Goal: Information Seeking & Learning: Learn about a topic

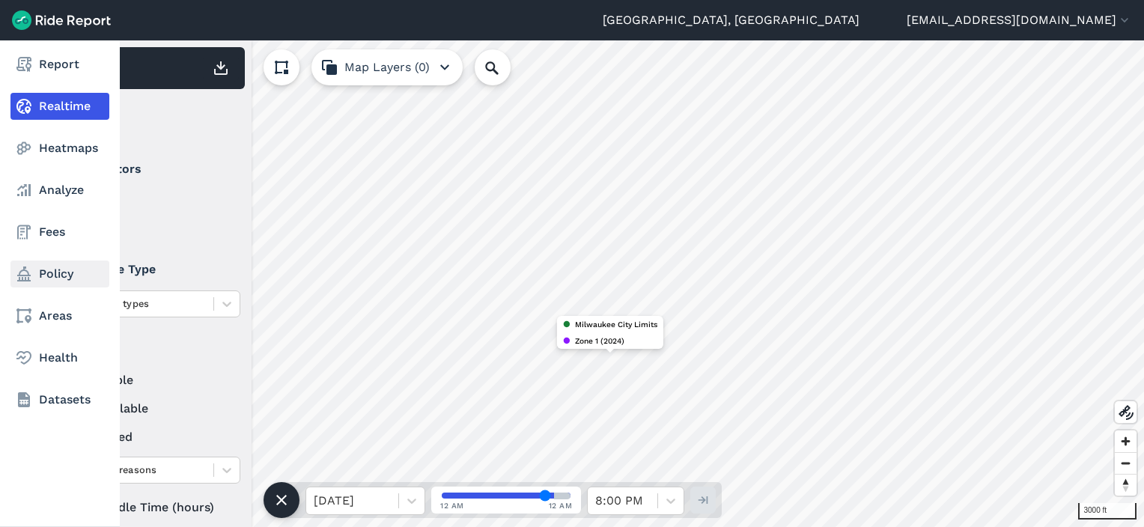
click at [34, 275] on link "Policy" at bounding box center [59, 274] width 99 height 27
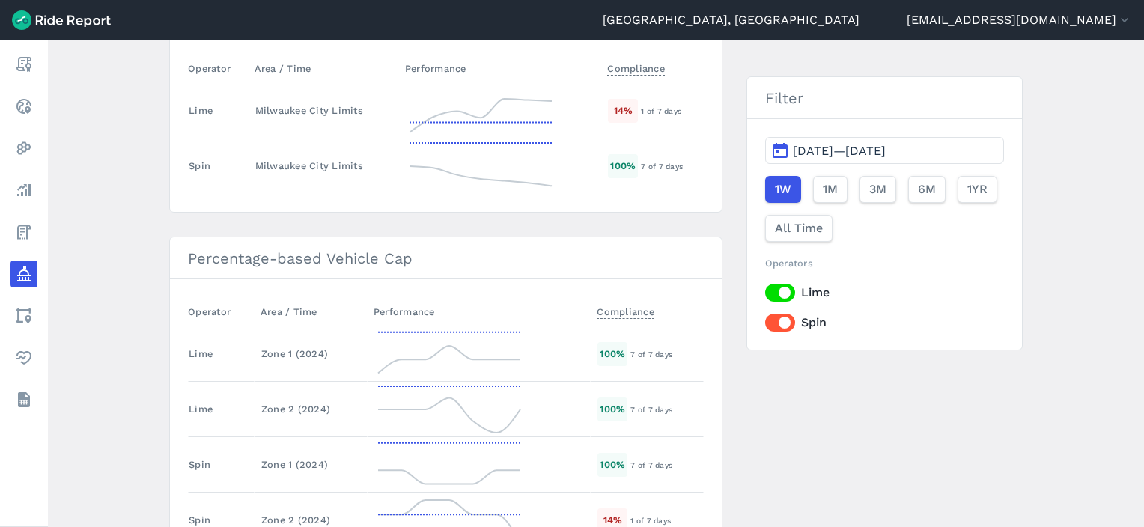
scroll to position [2421, 0]
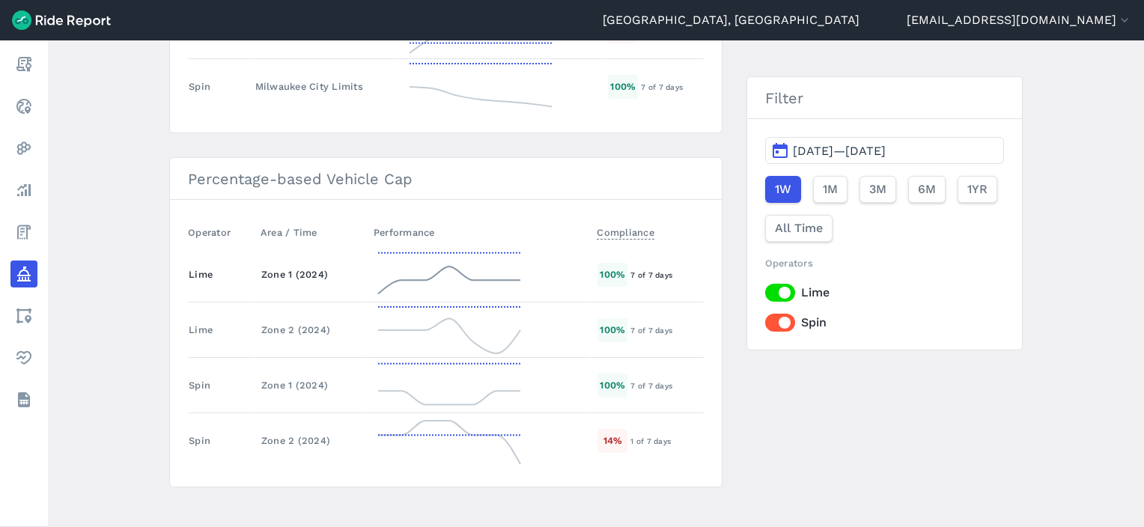
click at [296, 273] on td "Zone 1 (2024)" at bounding box center [311, 274] width 113 height 55
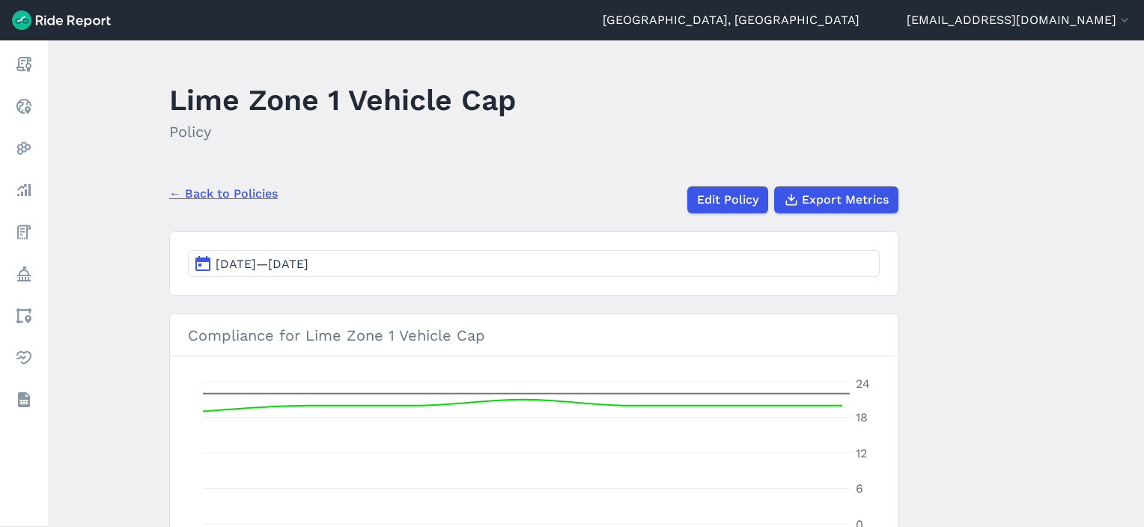
click at [219, 204] on div "← Back to Policies Edit Policy Export Metrics" at bounding box center [533, 193] width 729 height 39
click at [202, 192] on link "← Back to Policies" at bounding box center [223, 194] width 109 height 18
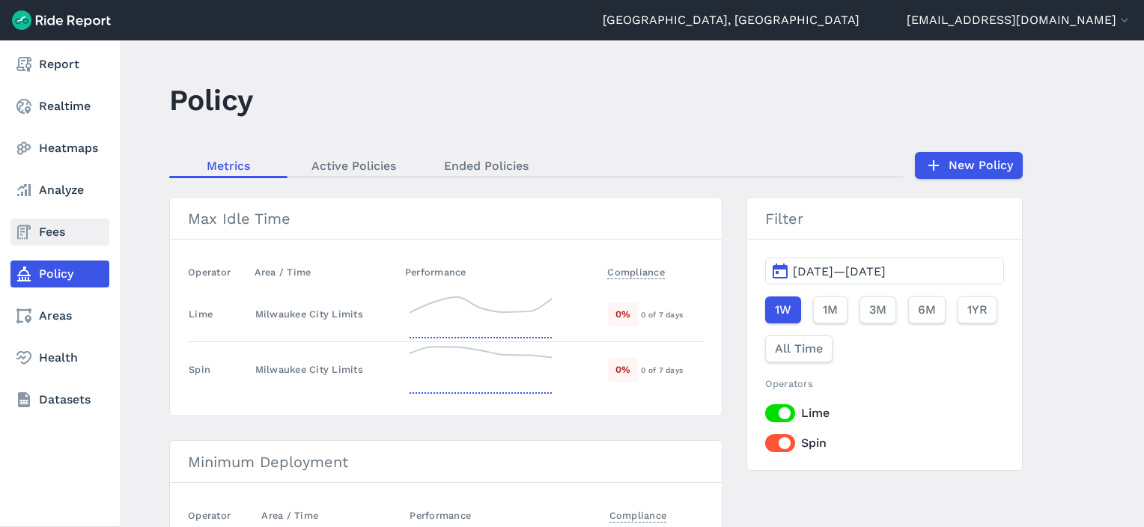
click at [36, 237] on link "Fees" at bounding box center [59, 232] width 99 height 27
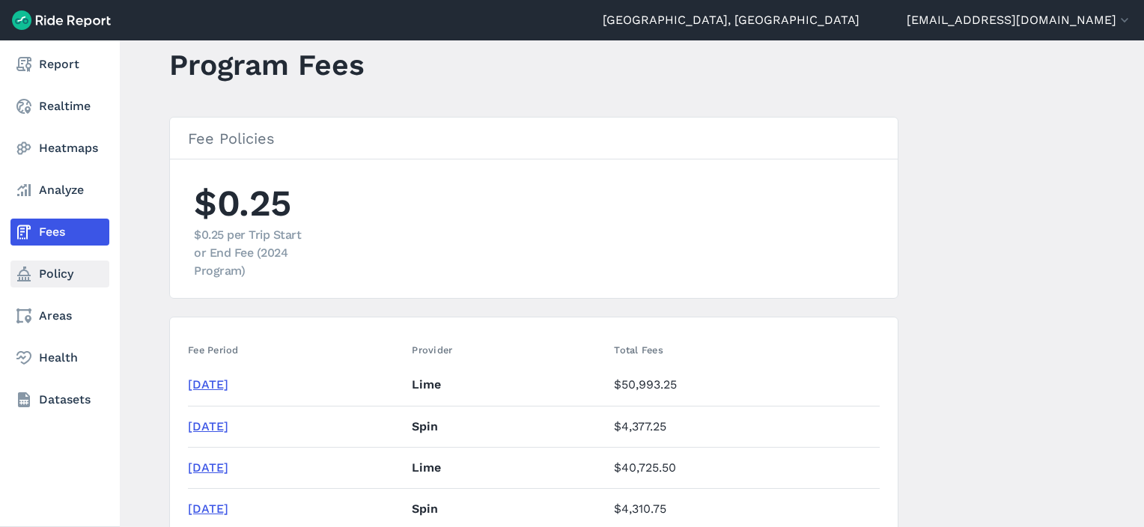
scroll to position [28, 0]
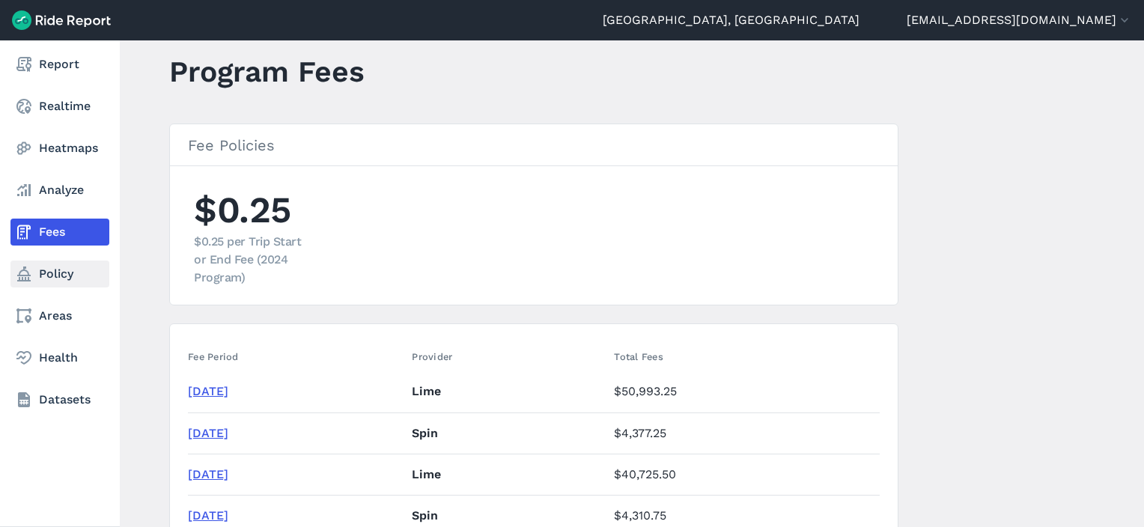
click at [24, 279] on icon at bounding box center [24, 274] width 18 height 18
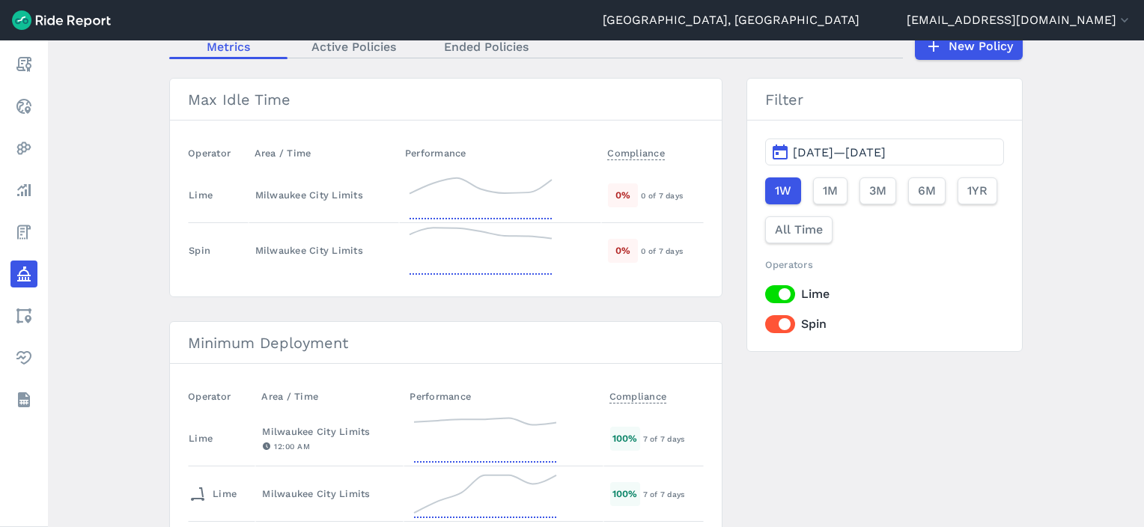
scroll to position [80, 0]
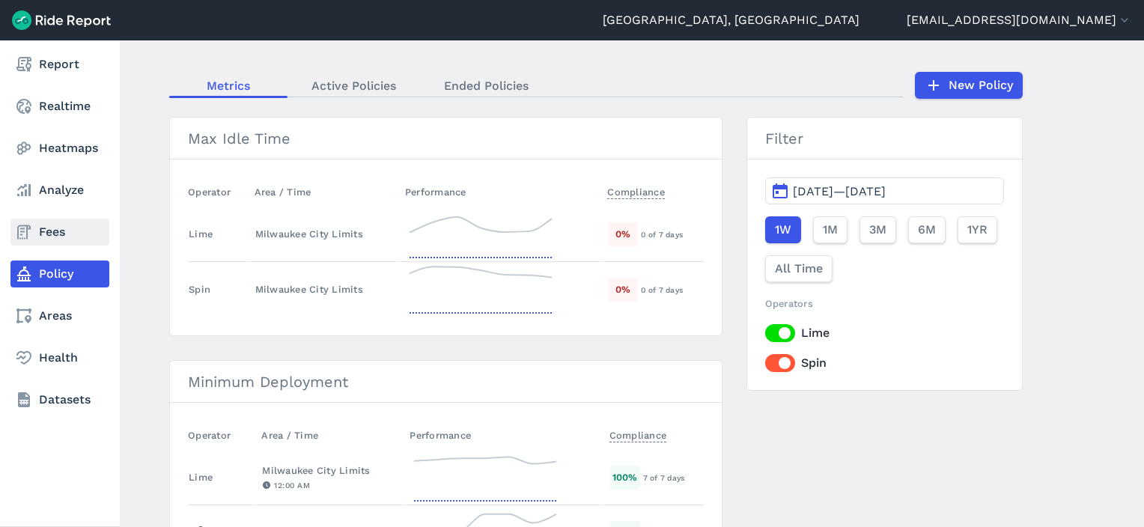
click at [37, 228] on link "Fees" at bounding box center [59, 232] width 99 height 27
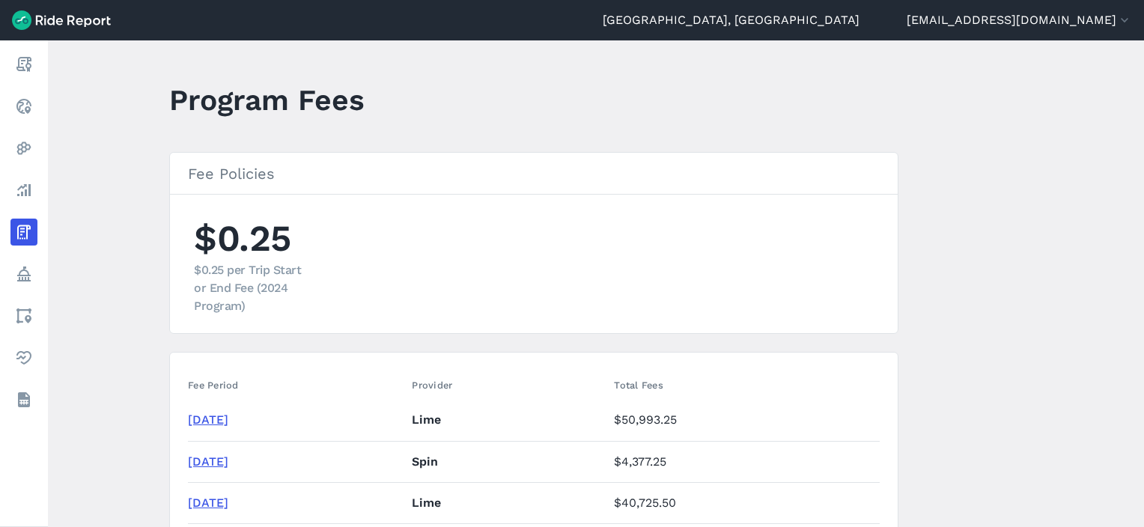
click at [149, 243] on main "Program Fees Fee Policies $0.25 $0.25 per Trip Start or End Fee (2024 Program) …" at bounding box center [596, 283] width 1096 height 487
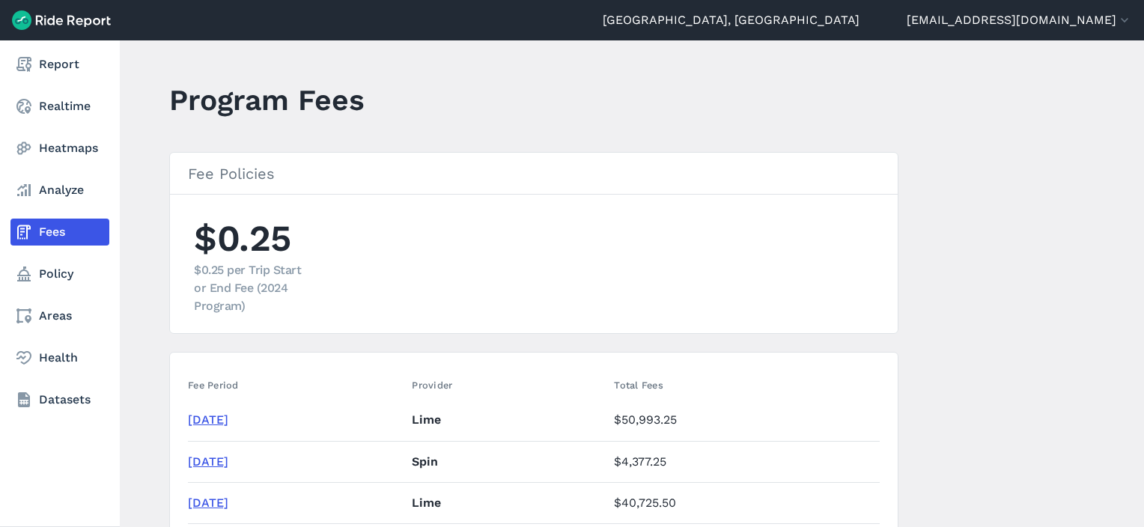
drag, startPoint x: 40, startPoint y: 113, endPoint x: 42, endPoint y: 162, distance: 48.7
click at [40, 113] on link "Realtime" at bounding box center [59, 106] width 99 height 27
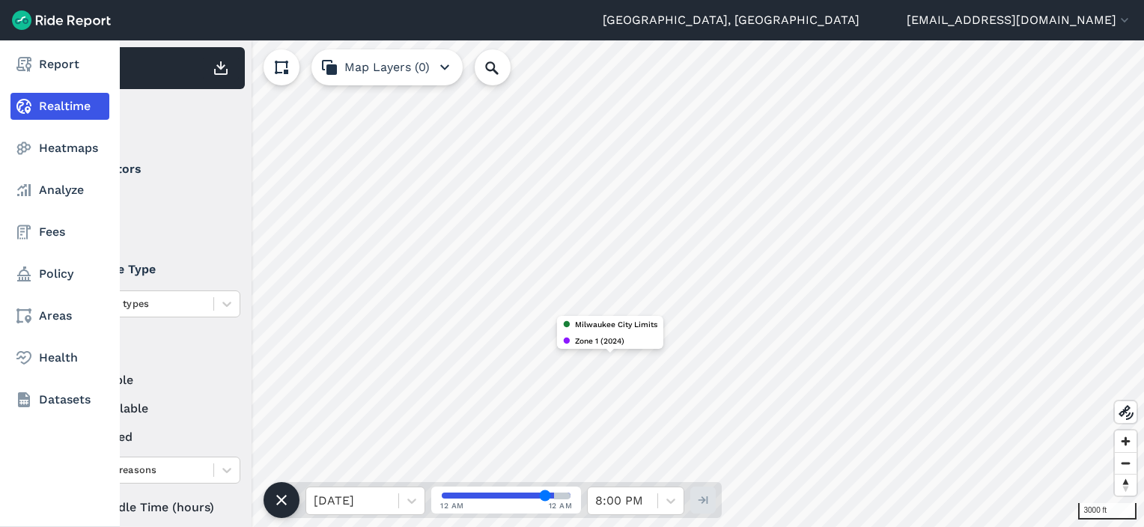
click at [42, 162] on nav "Report Realtime Heatmaps Analyze Fees Policy Areas Health Datasets" at bounding box center [60, 231] width 120 height 383
click at [51, 150] on link "Heatmaps" at bounding box center [59, 148] width 99 height 27
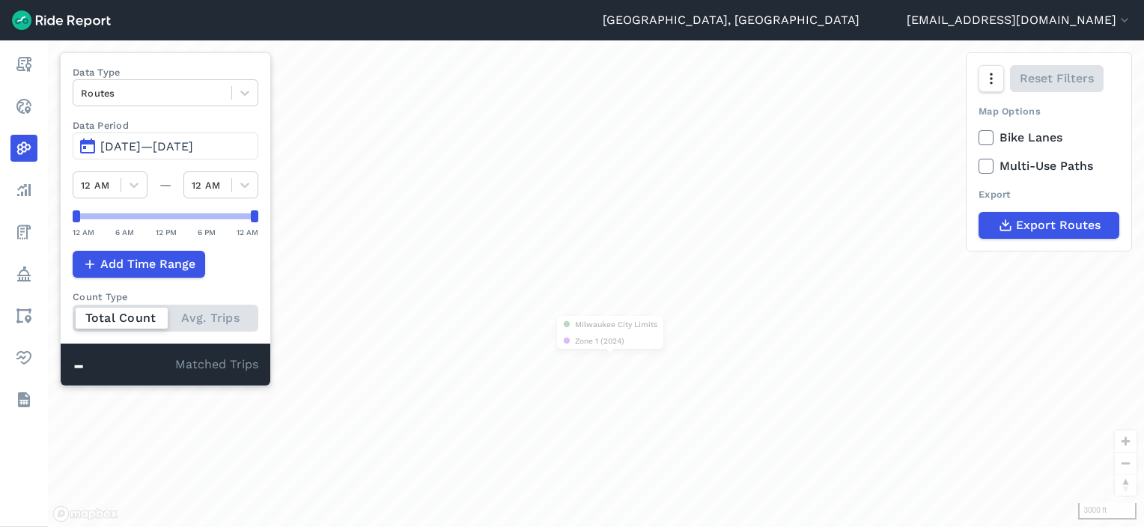
click at [177, 437] on div "loading" at bounding box center [596, 283] width 1096 height 487
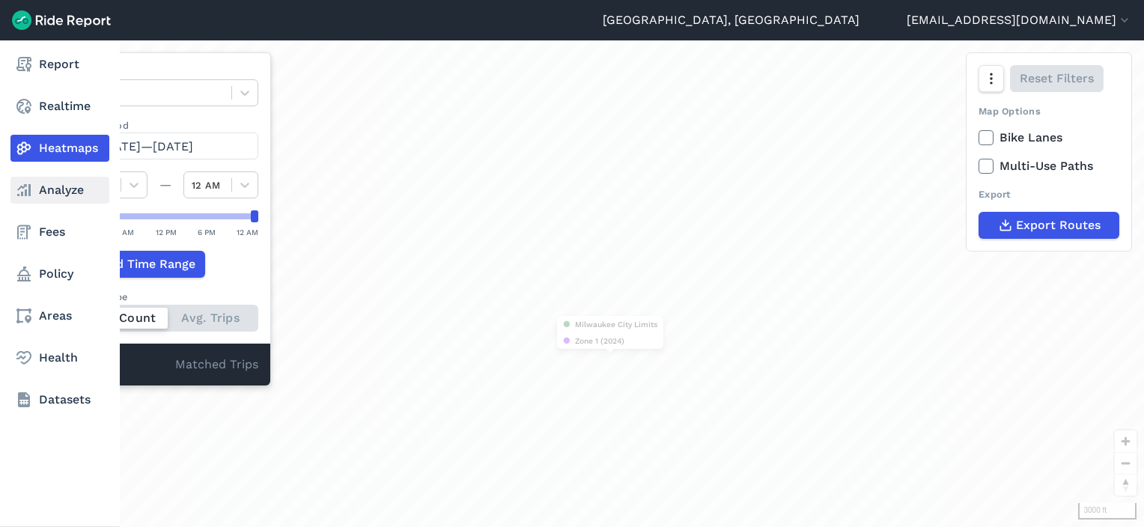
click at [36, 183] on link "Analyze" at bounding box center [59, 190] width 99 height 27
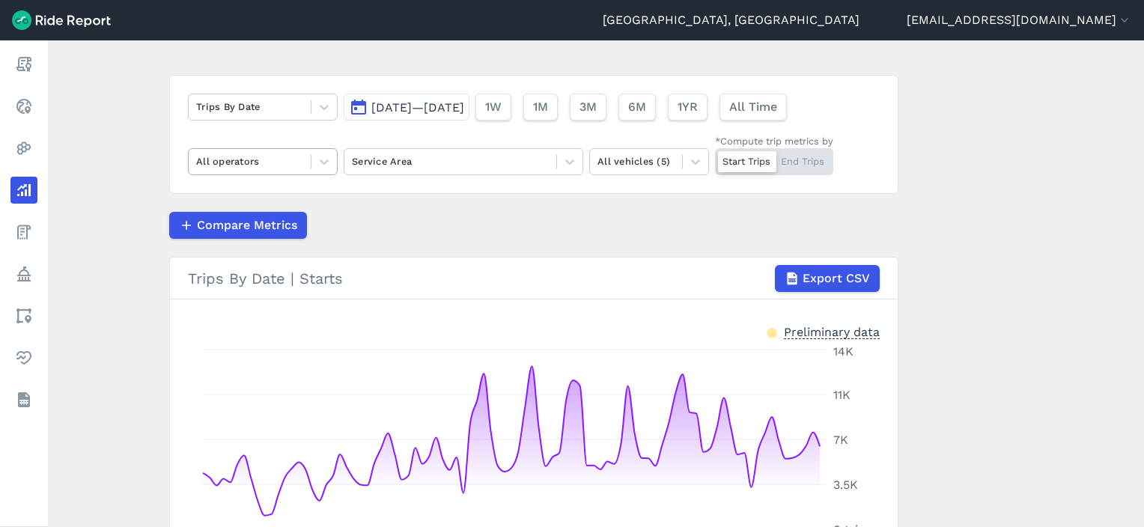
scroll to position [78, 0]
click at [461, 99] on button "[DATE]—[DATE]" at bounding box center [407, 106] width 126 height 27
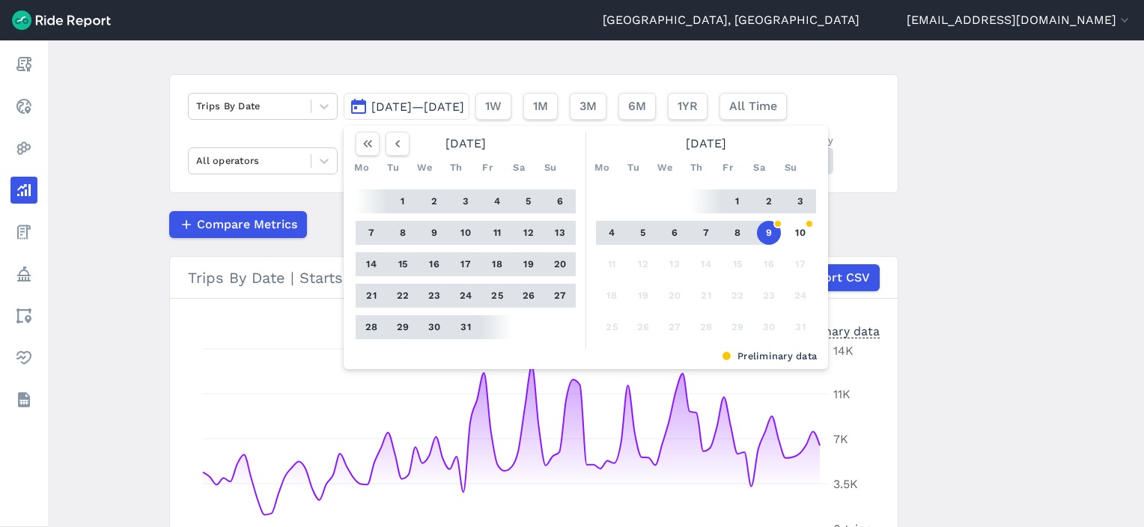
click at [336, 189] on div "Trips By Date [DATE]—[DATE] [DATE] Mo Tu We Th Fr Sa Su 1 2 3 4 5 6 7 8 9 10 11…" at bounding box center [533, 133] width 729 height 119
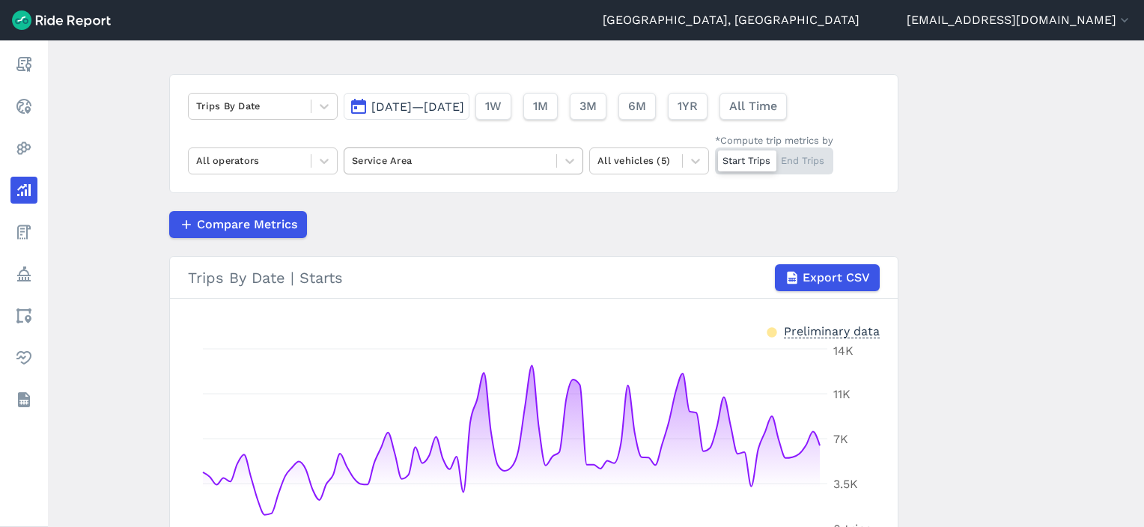
click at [394, 148] on div "Service Area" at bounding box center [464, 161] width 240 height 27
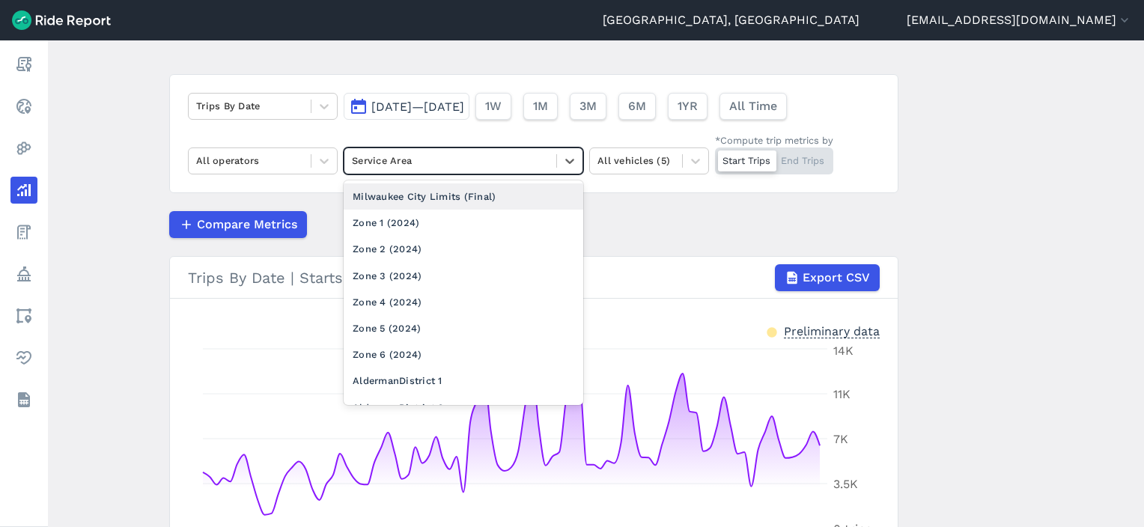
click at [410, 198] on div "Milwaukee City Limits (Final)" at bounding box center [464, 196] width 240 height 26
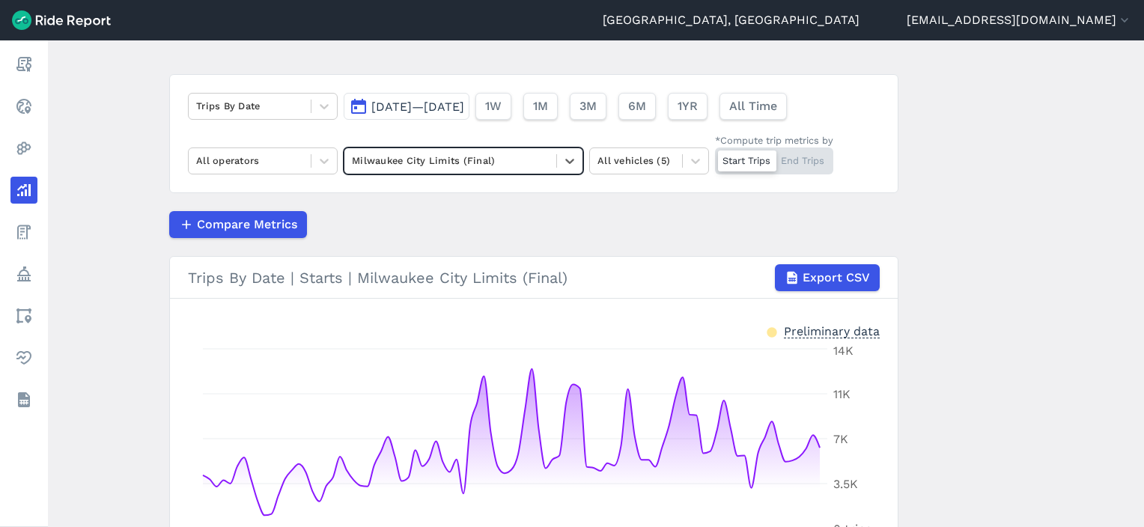
click at [406, 93] on button "[DATE]—[DATE]" at bounding box center [407, 106] width 126 height 27
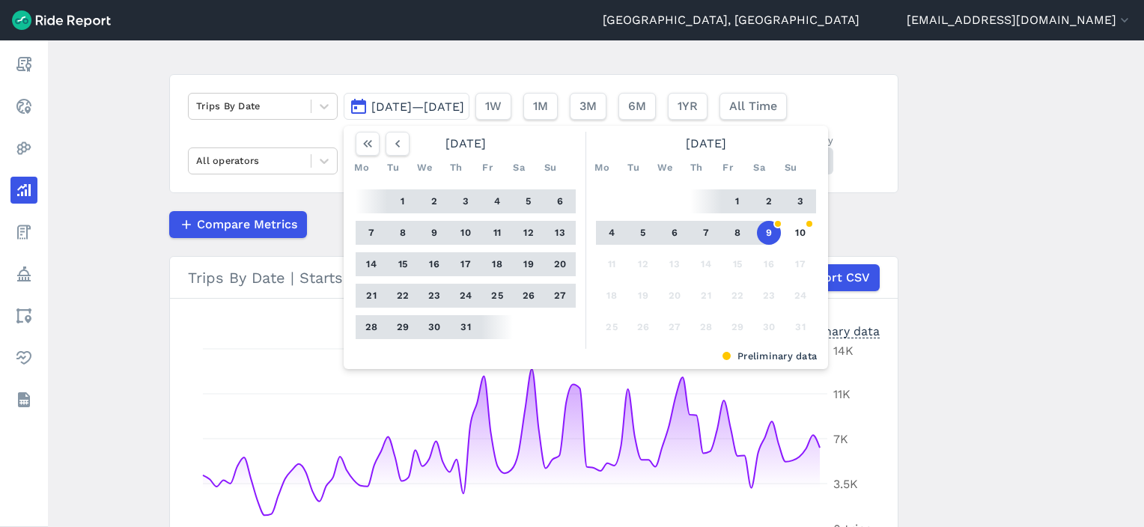
click at [416, 100] on span "[DATE]—[DATE]" at bounding box center [417, 107] width 93 height 14
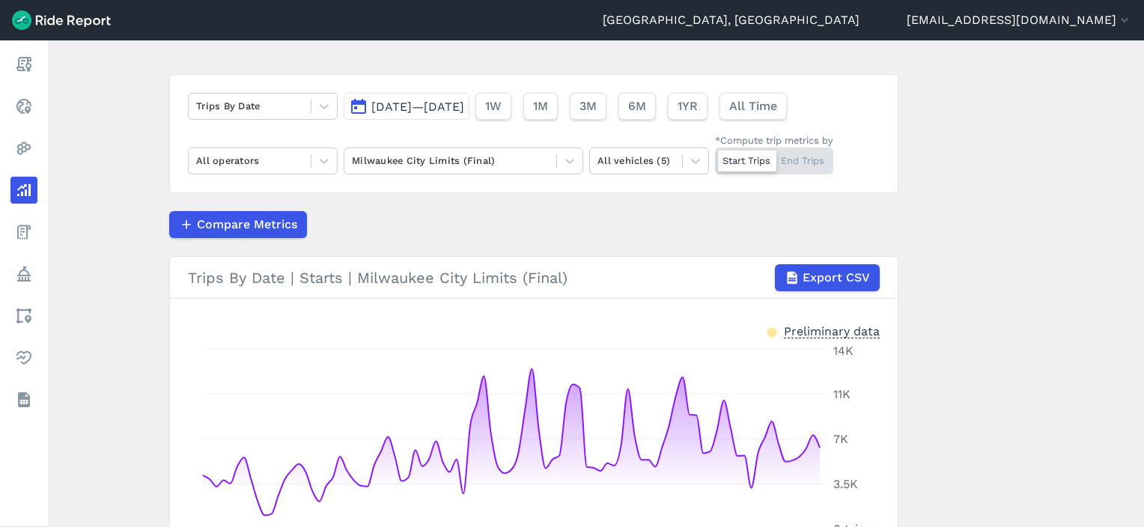
click at [419, 102] on span "[DATE]—[DATE]" at bounding box center [417, 107] width 93 height 14
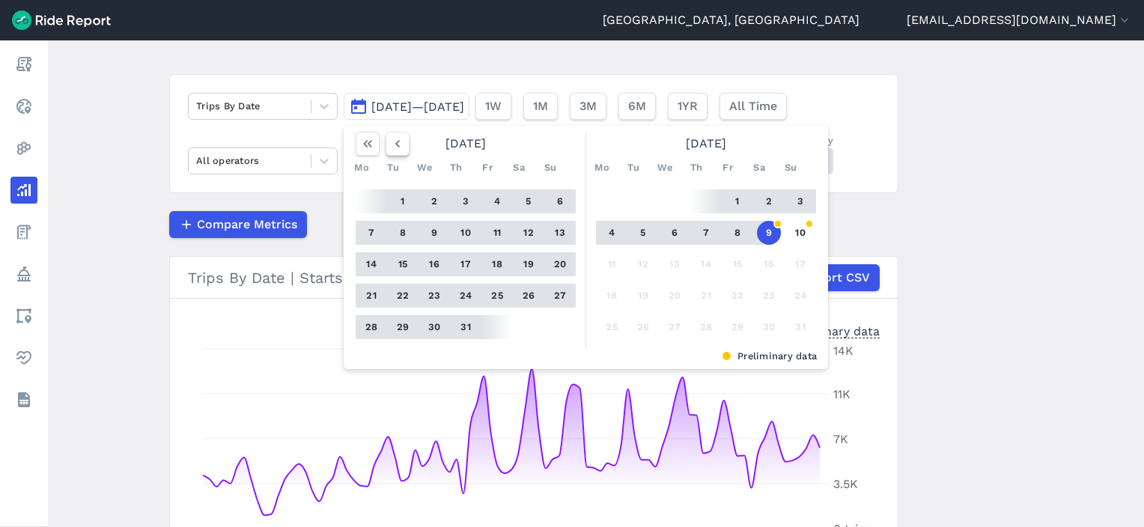
click at [392, 138] on icon "button" at bounding box center [397, 143] width 15 height 15
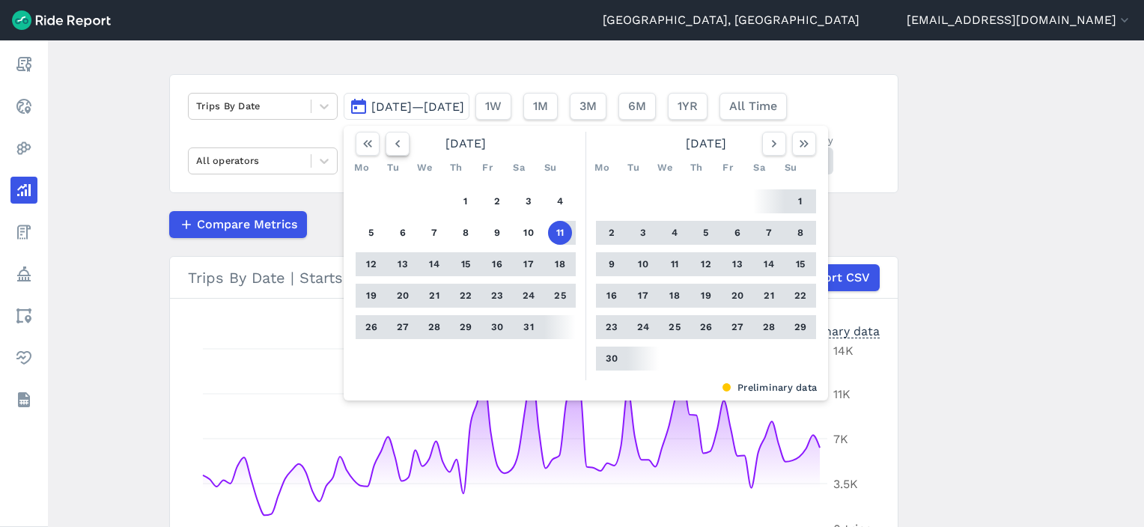
click at [392, 138] on icon "button" at bounding box center [397, 143] width 15 height 15
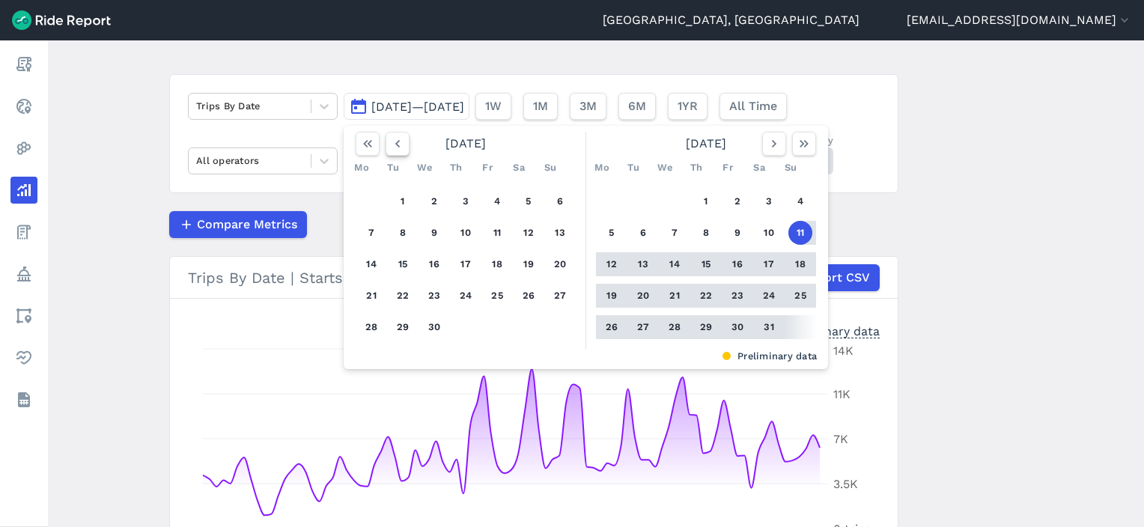
click at [392, 138] on icon "button" at bounding box center [397, 143] width 15 height 15
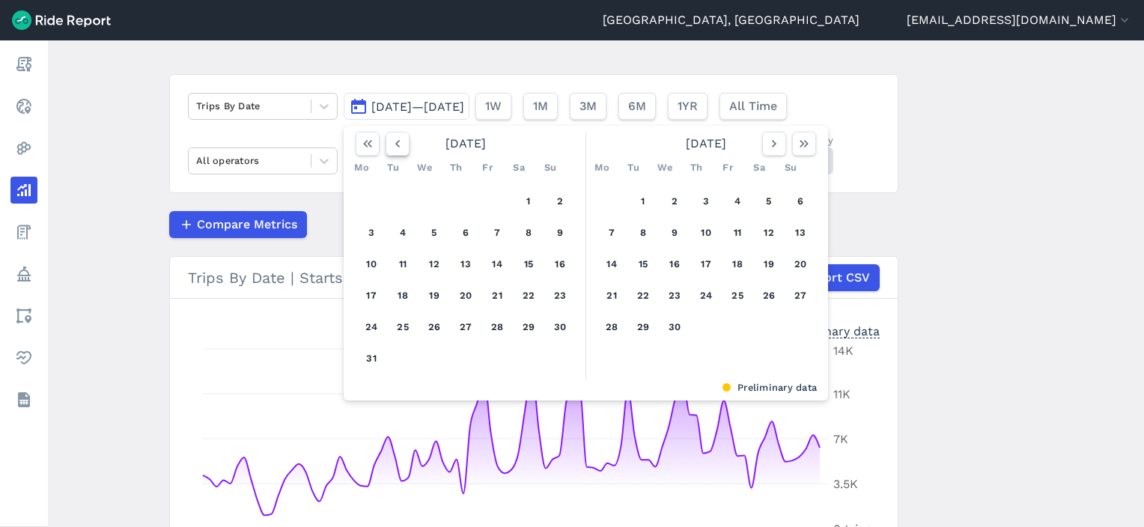
click at [392, 138] on icon "button" at bounding box center [397, 143] width 15 height 15
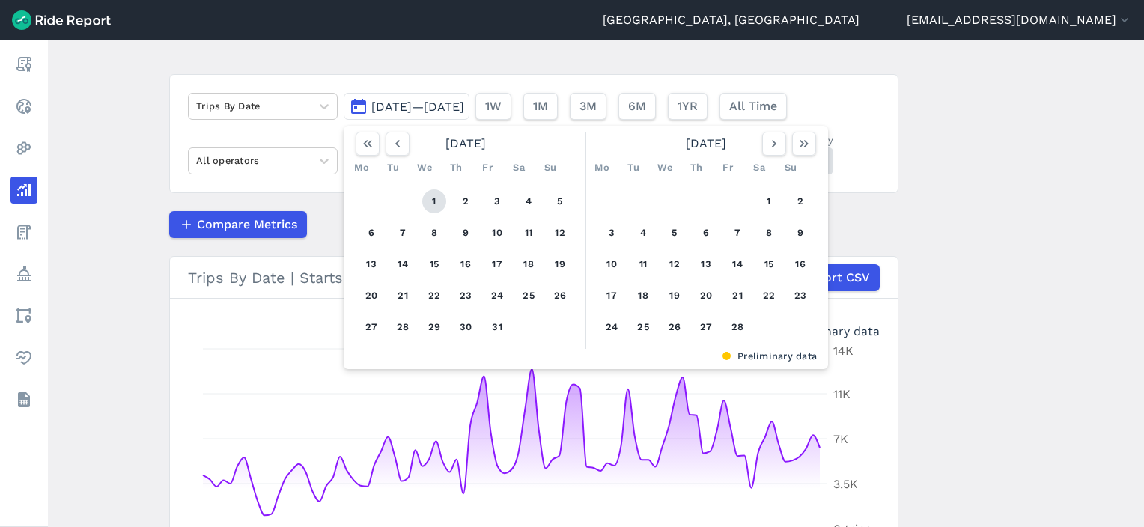
click at [430, 194] on button "1" at bounding box center [434, 201] width 24 height 24
click at [807, 146] on icon "button" at bounding box center [804, 143] width 15 height 15
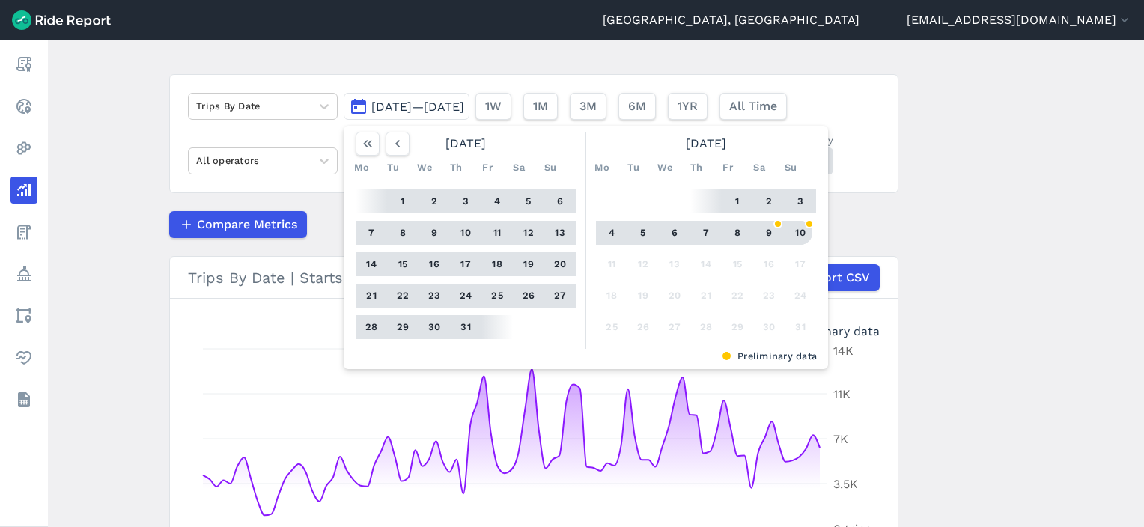
click at [801, 231] on button "10" at bounding box center [801, 233] width 24 height 24
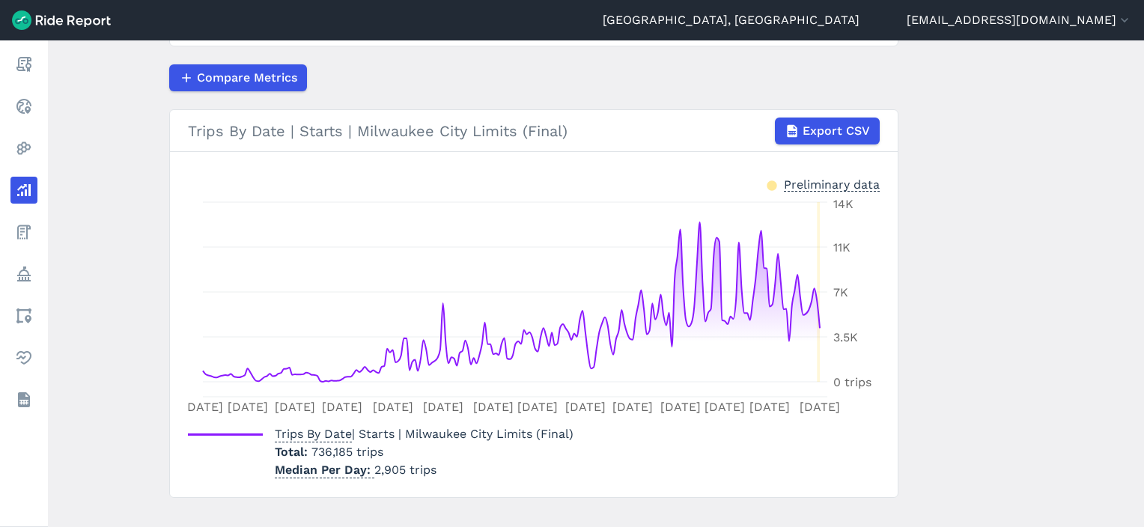
scroll to position [243, 0]
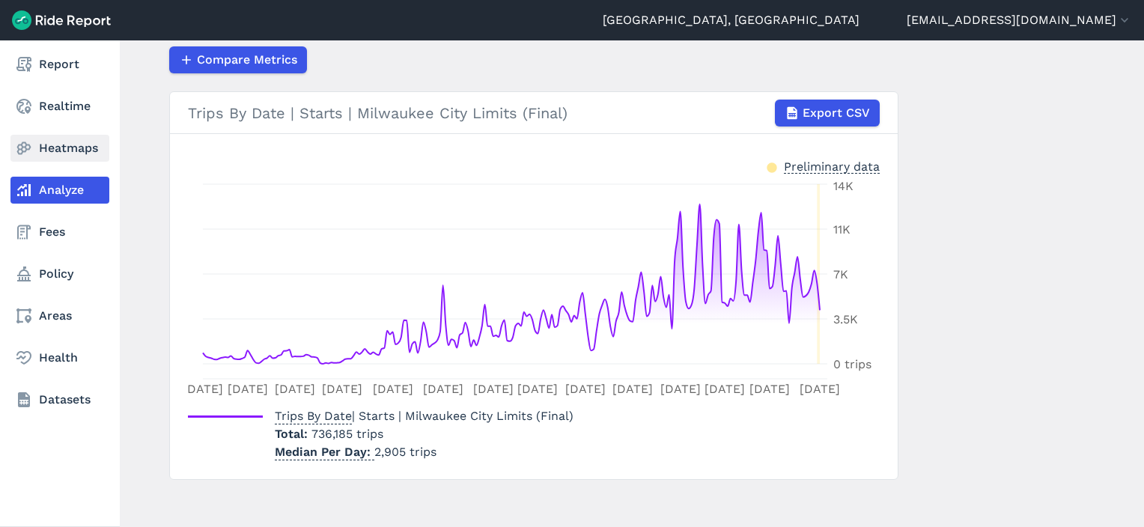
click at [52, 153] on link "Heatmaps" at bounding box center [59, 148] width 99 height 27
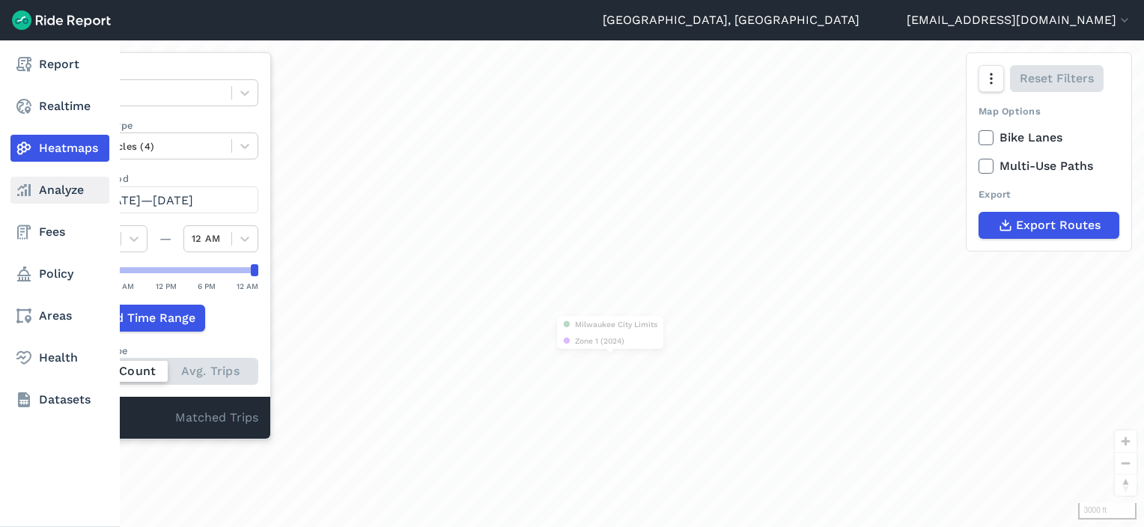
click at [48, 195] on link "Analyze" at bounding box center [59, 190] width 99 height 27
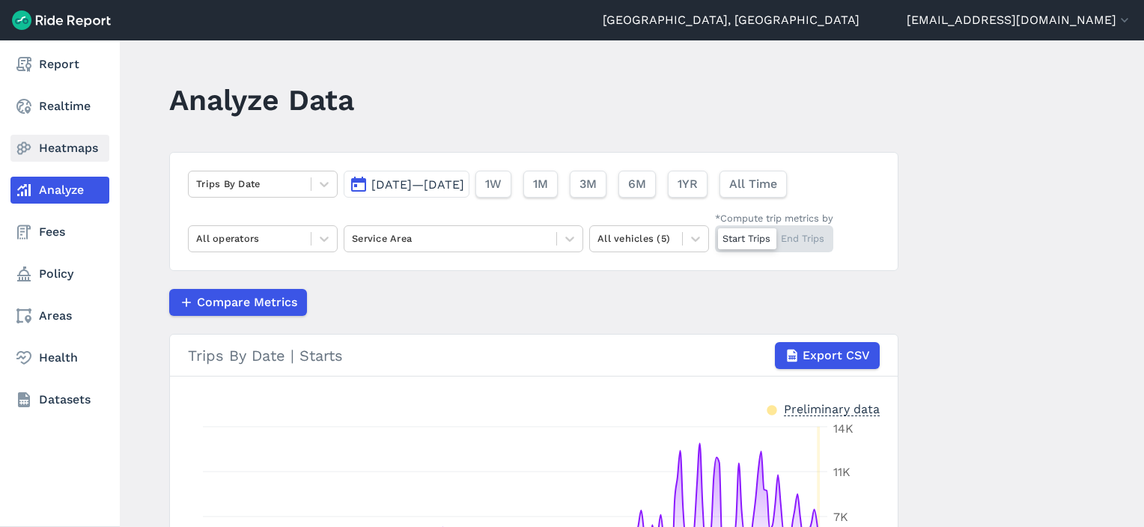
click at [50, 160] on link "Heatmaps" at bounding box center [59, 148] width 99 height 27
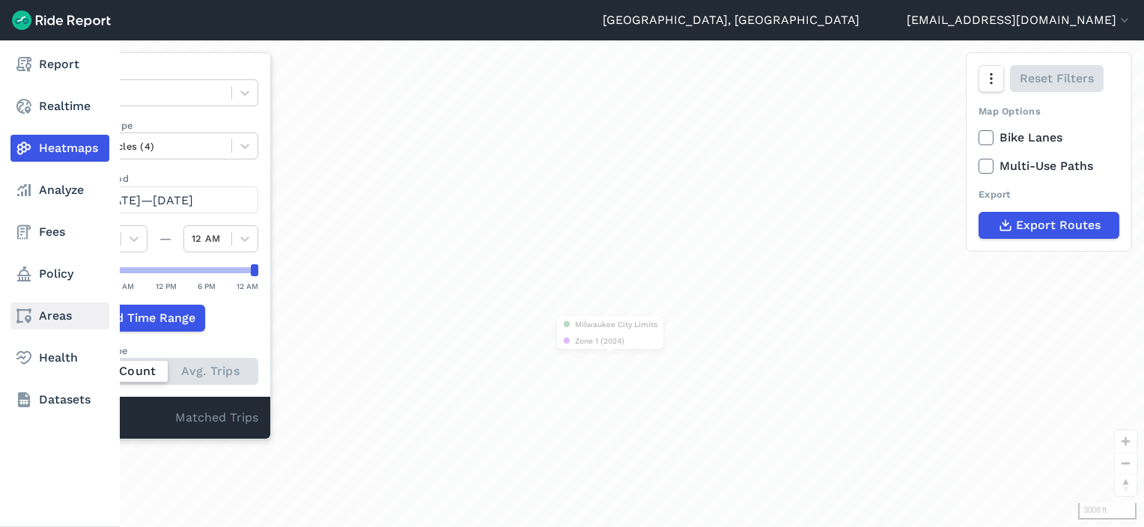
click at [41, 306] on link "Areas" at bounding box center [59, 316] width 99 height 27
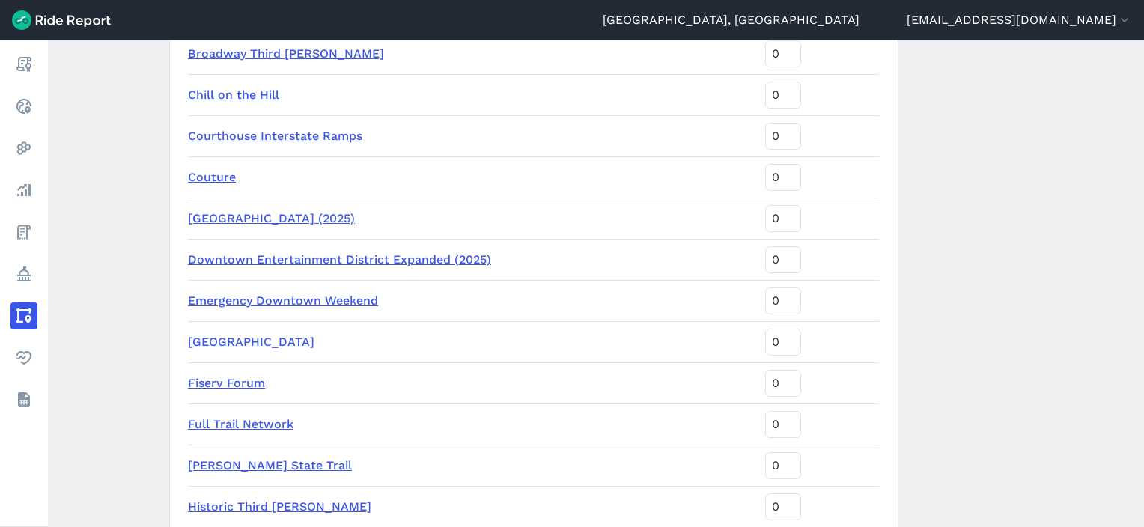
scroll to position [1561, 0]
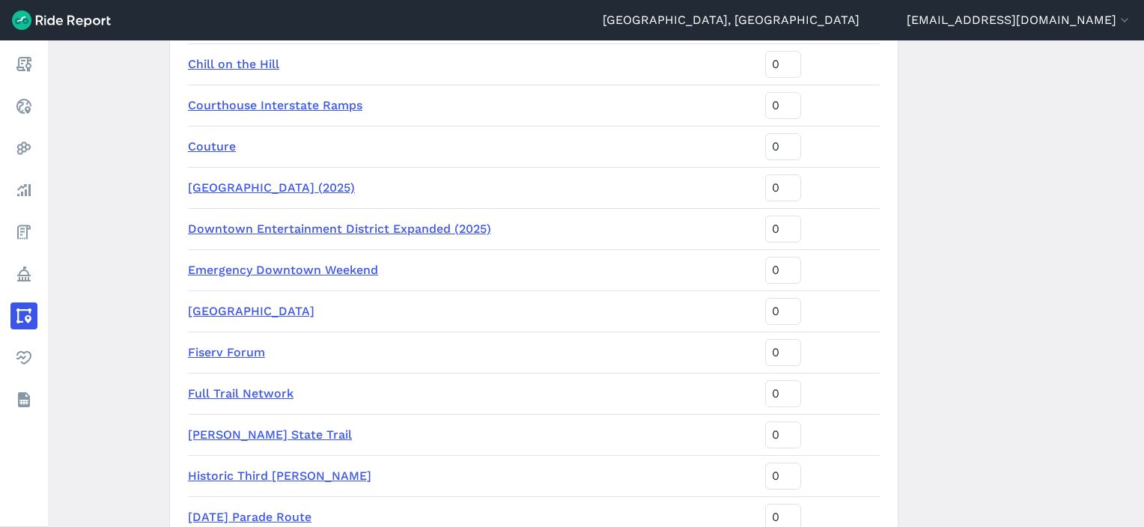
click at [261, 278] on td "Emergency Downtown Weekend" at bounding box center [473, 269] width 571 height 41
click at [248, 269] on link "Emergency Downtown Weekend" at bounding box center [283, 270] width 190 height 14
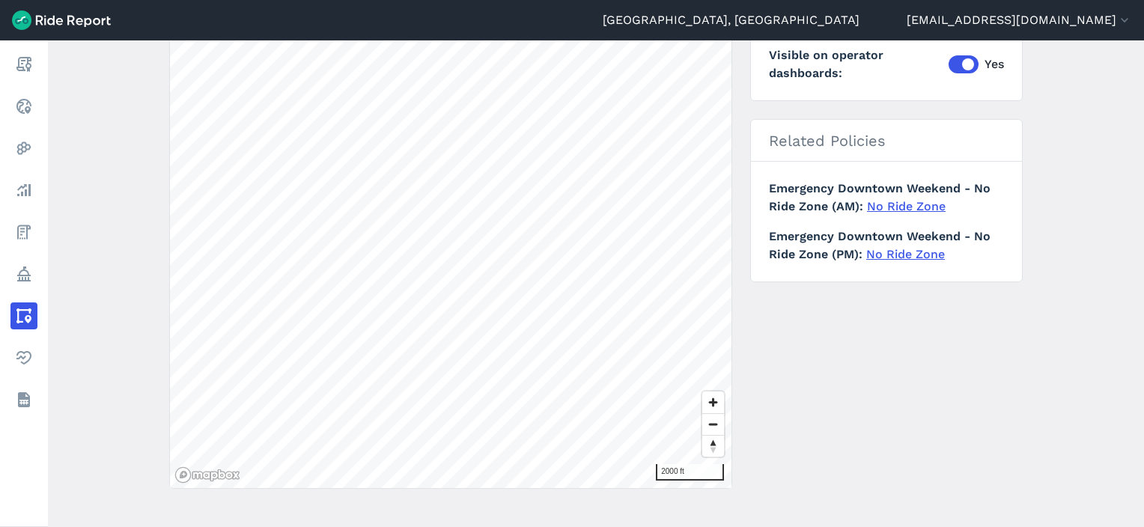
scroll to position [278, 0]
click at [222, 241] on main "Emergency Downtown Weekend Area of Interest Create a new area based on this one…" at bounding box center [596, 283] width 1096 height 487
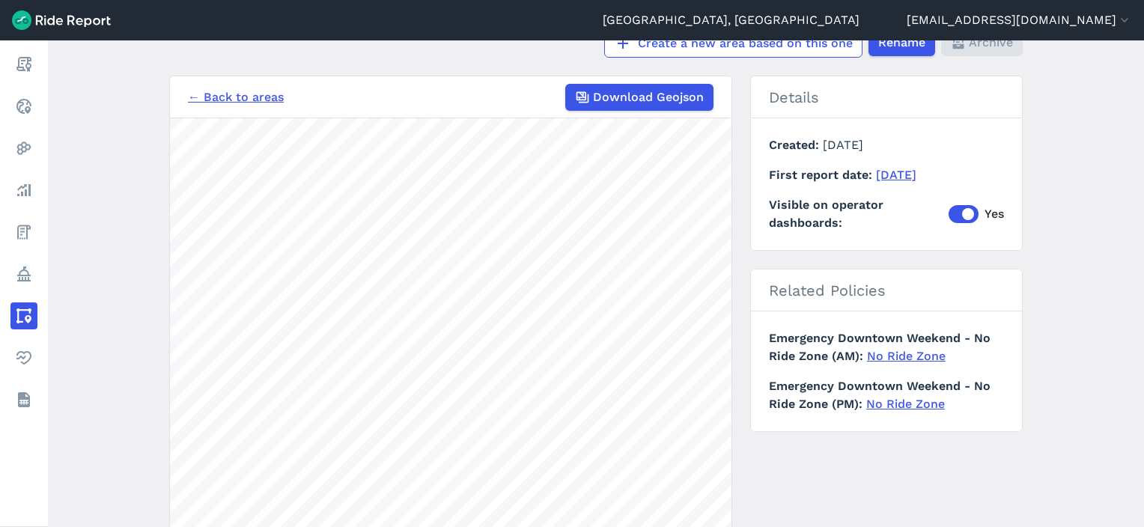
click at [223, 92] on link "← Back to areas" at bounding box center [236, 97] width 96 height 18
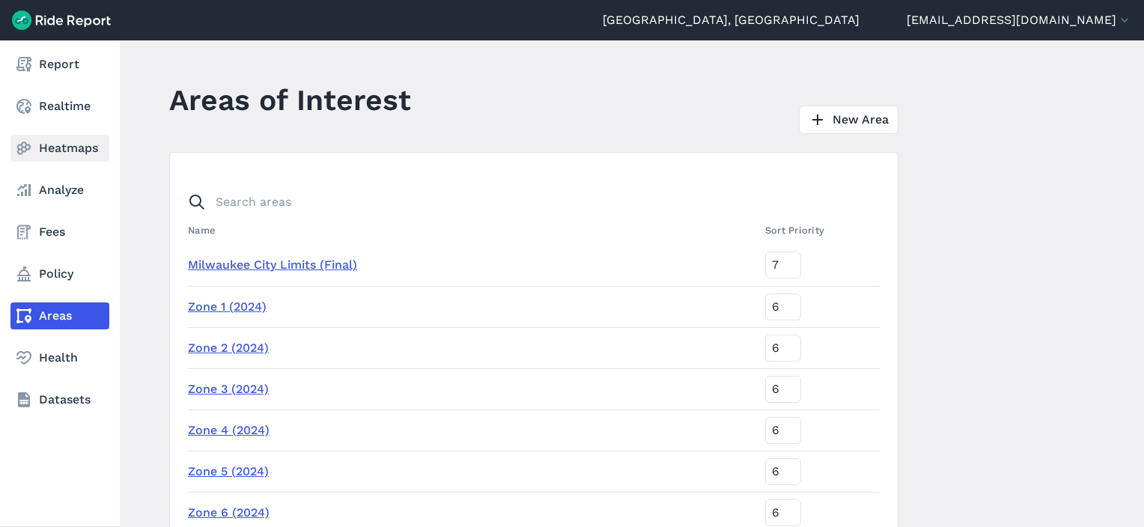
drag, startPoint x: 38, startPoint y: 106, endPoint x: 43, endPoint y: 148, distance: 41.5
click at [38, 106] on link "Realtime" at bounding box center [59, 106] width 99 height 27
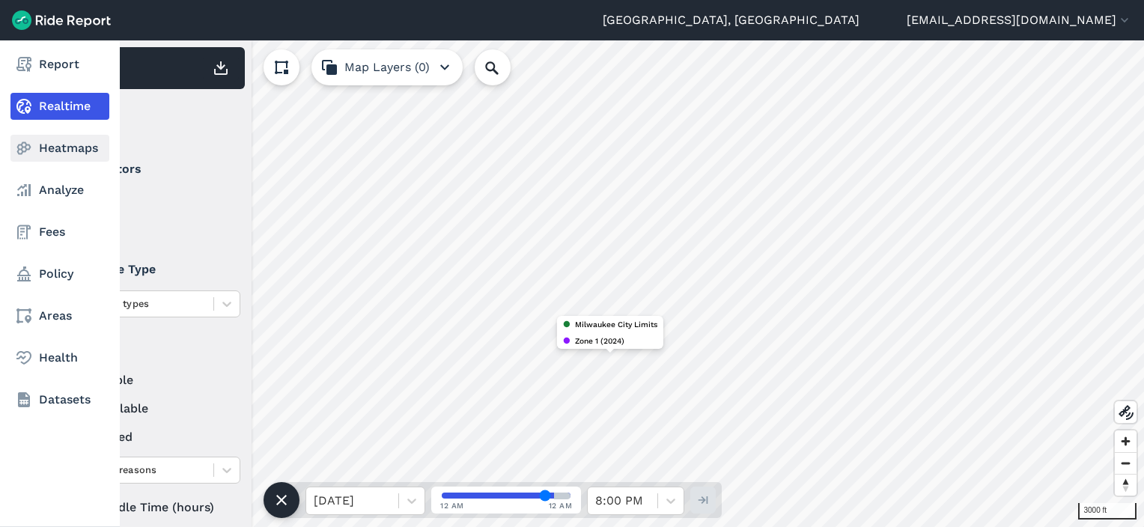
click at [58, 154] on link "Heatmaps" at bounding box center [59, 148] width 99 height 27
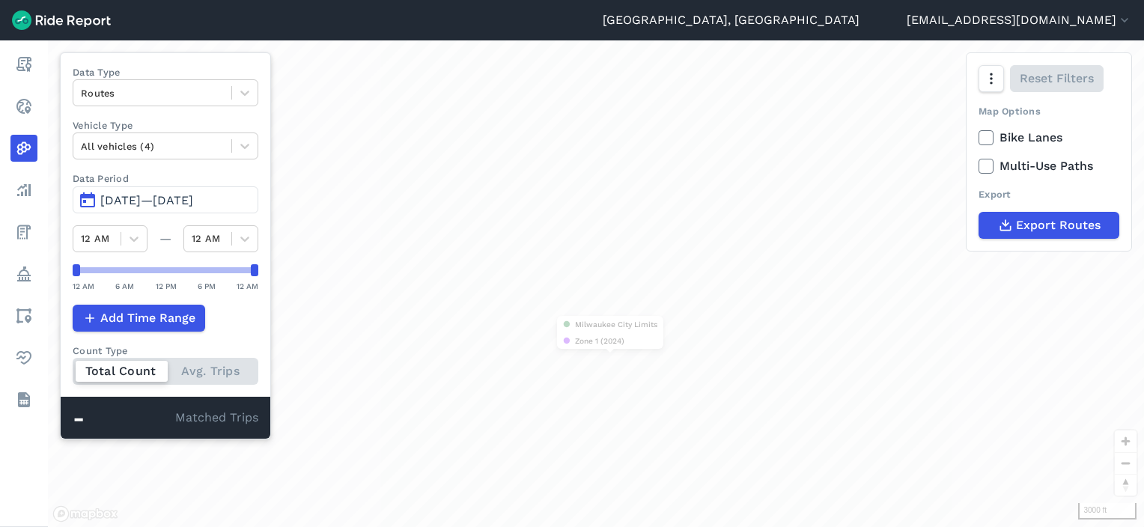
click at [193, 202] on span "[DATE]—[DATE]" at bounding box center [146, 200] width 93 height 14
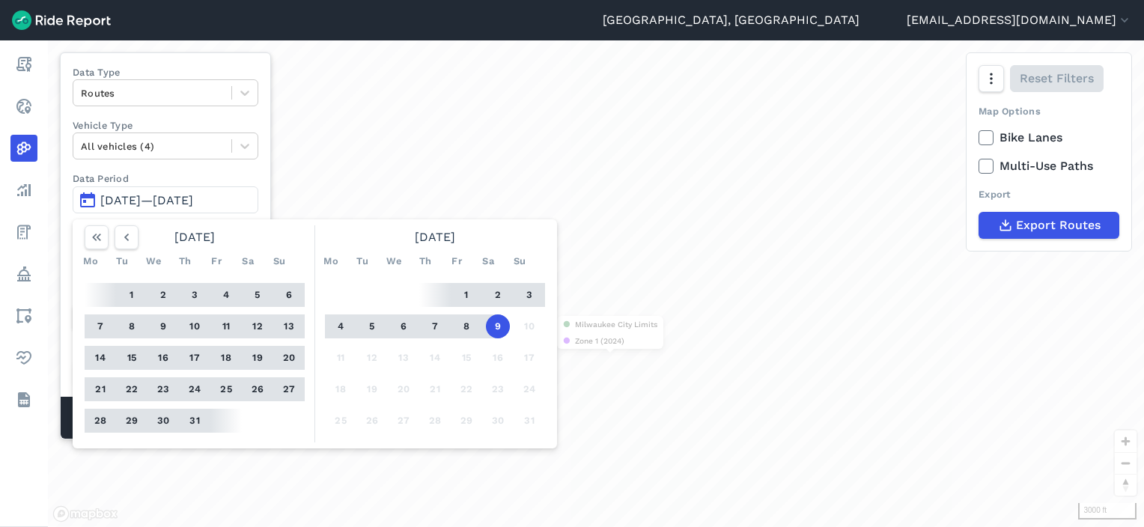
click at [109, 233] on div at bounding box center [112, 237] width 54 height 24
click at [130, 234] on icon "button" at bounding box center [126, 237] width 15 height 15
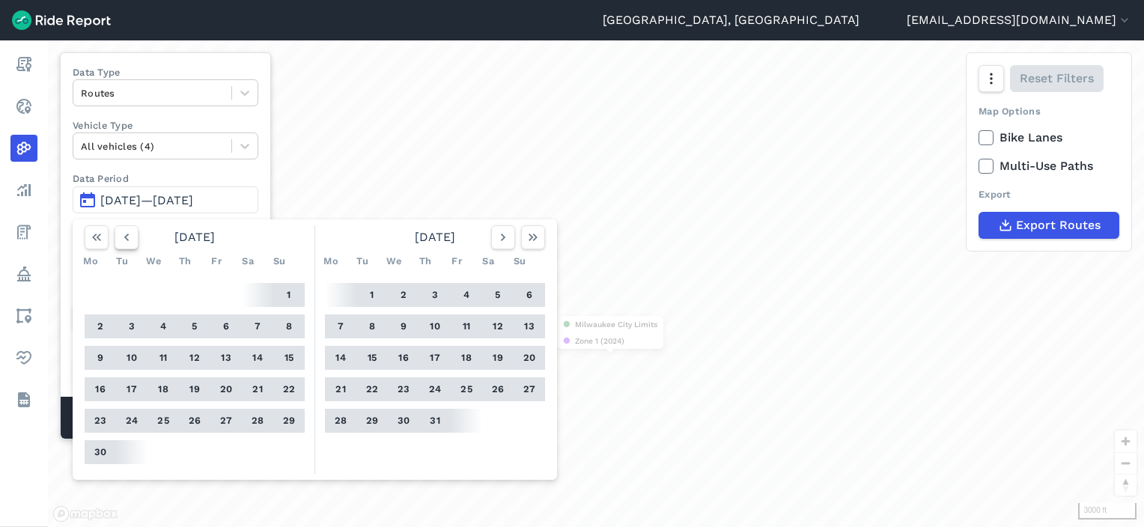
click at [130, 234] on icon "button" at bounding box center [126, 237] width 15 height 15
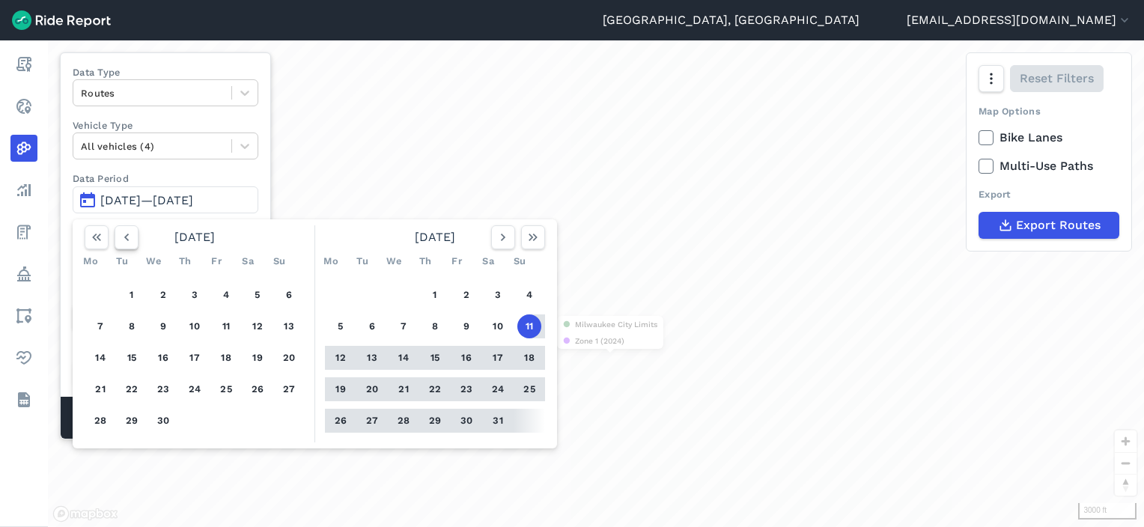
click at [130, 234] on icon "button" at bounding box center [126, 237] width 15 height 15
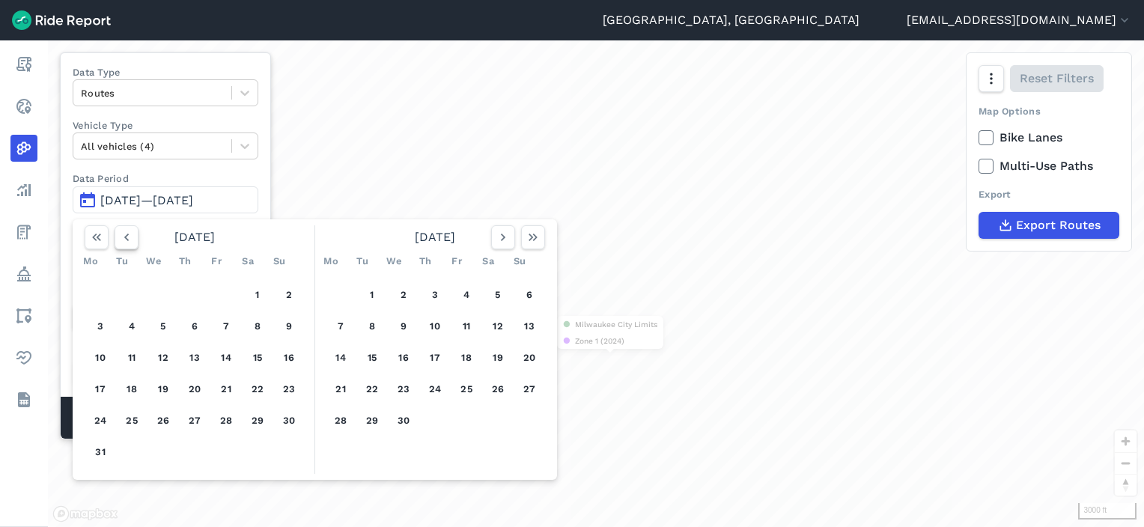
click at [130, 234] on icon "button" at bounding box center [126, 237] width 15 height 15
click at [169, 288] on button "1" at bounding box center [163, 295] width 24 height 24
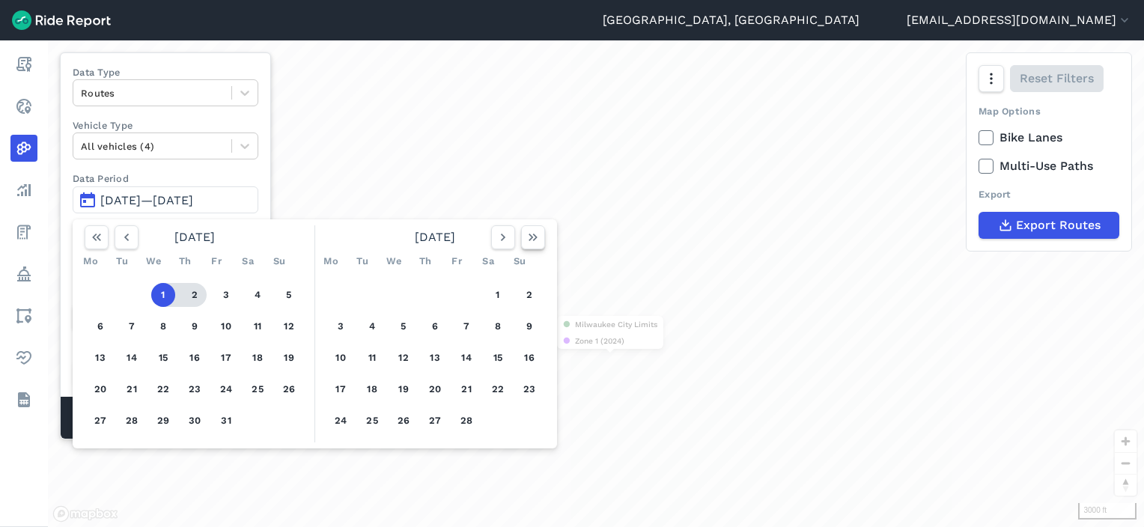
click at [536, 237] on use "button" at bounding box center [533, 237] width 9 height 7
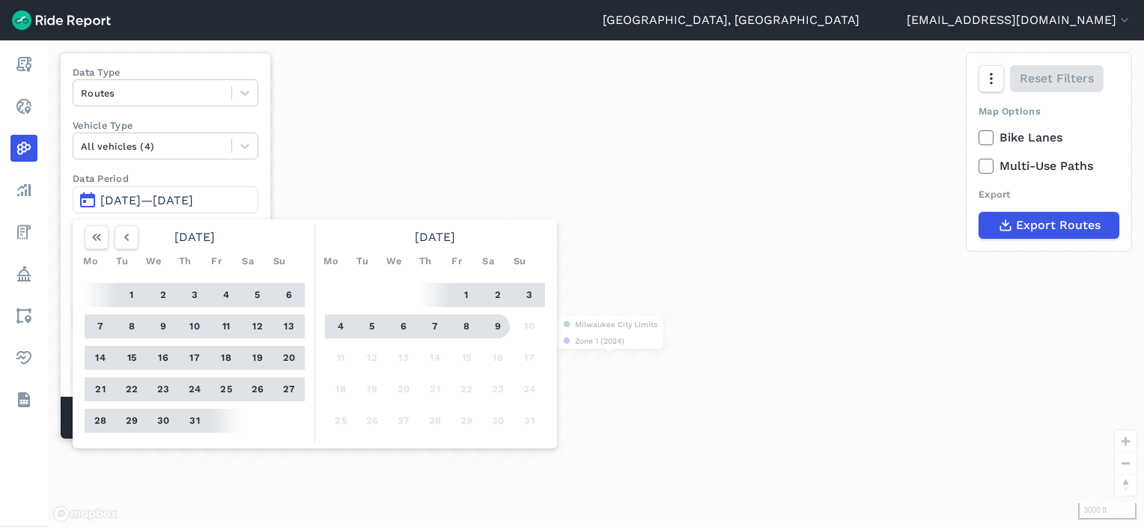
click at [503, 329] on button "9" at bounding box center [498, 327] width 24 height 24
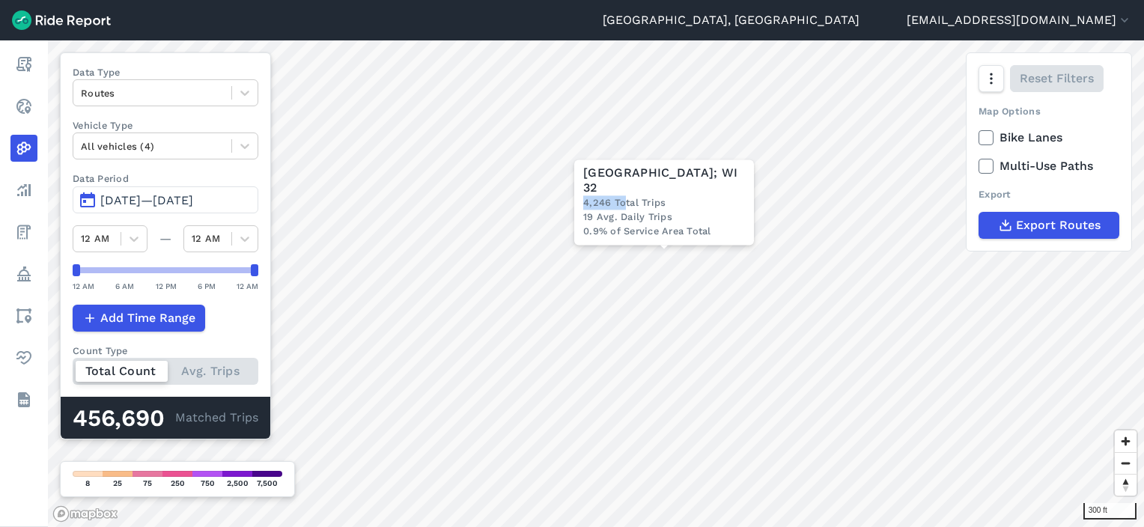
drag, startPoint x: 584, startPoint y: 204, endPoint x: 626, endPoint y: 208, distance: 42.2
click at [626, 208] on div "4,246 Total Trips" at bounding box center [664, 202] width 162 height 14
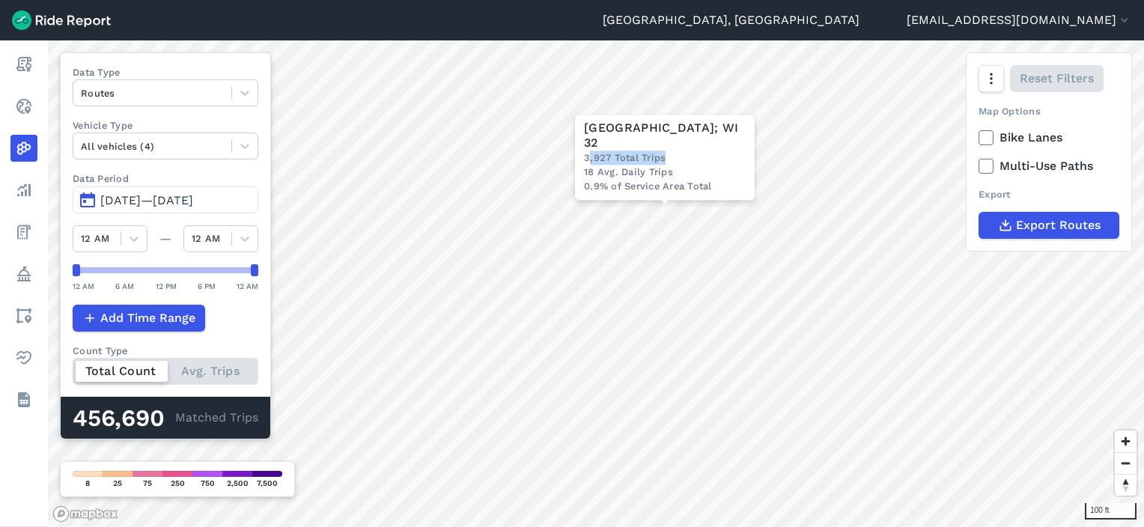
drag, startPoint x: 587, startPoint y: 155, endPoint x: 691, endPoint y: 161, distance: 103.5
click at [691, 161] on div "3,927 Total Trips" at bounding box center [665, 158] width 162 height 14
drag, startPoint x: 691, startPoint y: 161, endPoint x: 673, endPoint y: 151, distance: 20.8
click at [673, 151] on div "[GEOGRAPHIC_DATA]; WI 32 3,927 Total Trips 18 Avg. Daily Trips 0.9% of Service …" at bounding box center [665, 157] width 180 height 85
drag, startPoint x: 673, startPoint y: 151, endPoint x: 604, endPoint y: 161, distance: 69.0
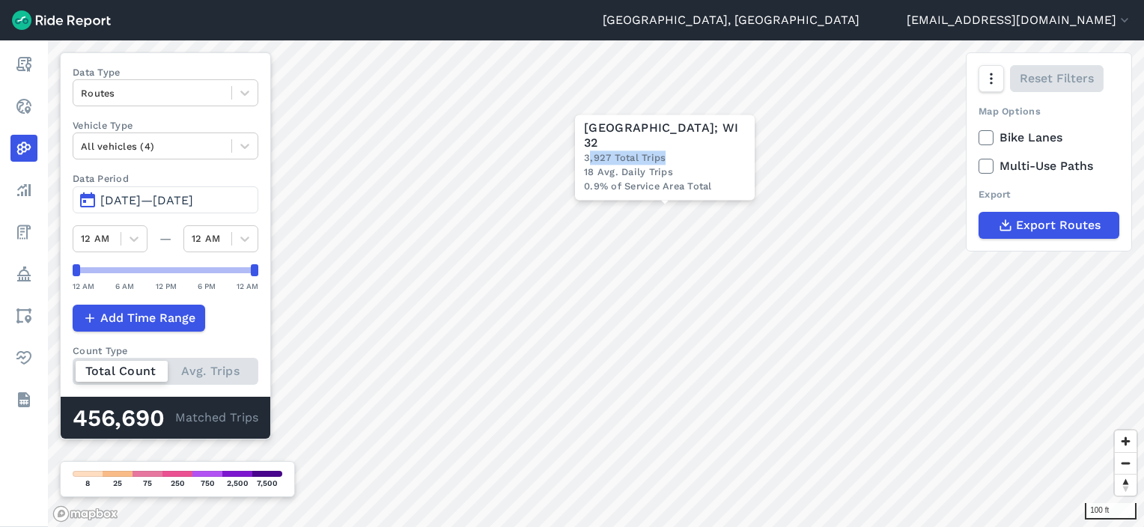
click at [604, 161] on div "3,927 Total Trips" at bounding box center [665, 158] width 162 height 14
click at [587, 171] on div "18 Avg. Daily Trips" at bounding box center [665, 173] width 162 height 14
click at [572, 0] on html "[GEOGRAPHIC_DATA], [GEOGRAPHIC_DATA] [EMAIL_ADDRESS][DOMAIN_NAME] Settings Term…" at bounding box center [572, 263] width 1144 height 527
